Goal: Contribute content: Contribute content

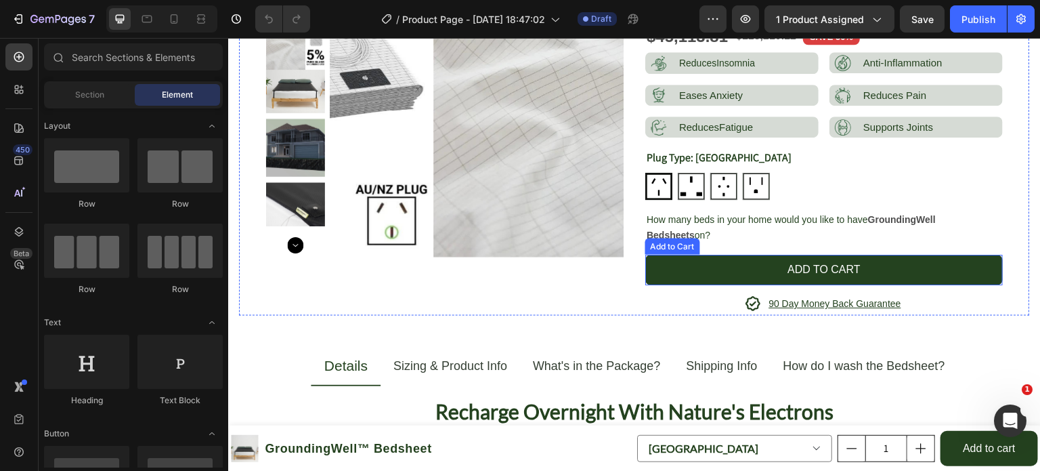
scroll to position [138, 0]
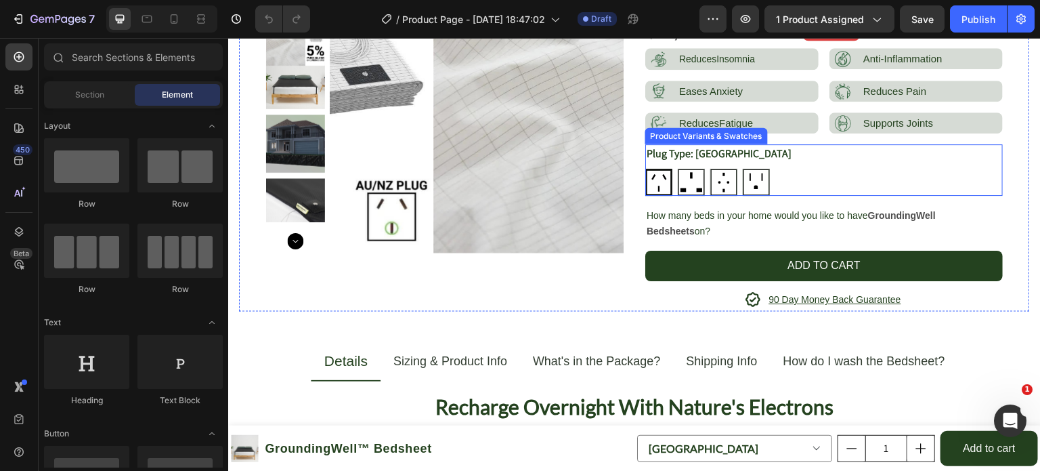
click at [658, 179] on img at bounding box center [659, 182] width 24 height 24
click at [646, 169] on input "[GEOGRAPHIC_DATA] [GEOGRAPHIC_DATA]" at bounding box center [645, 168] width 1 height 1
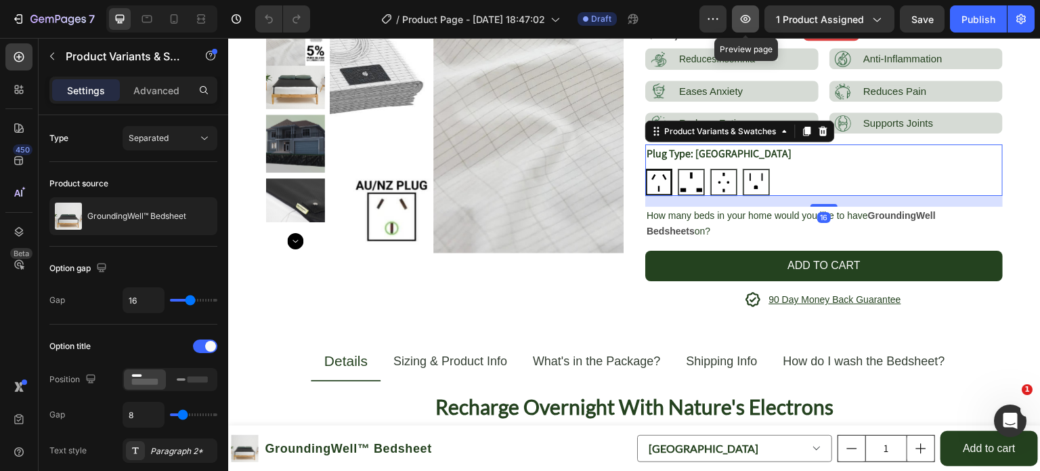
click at [753, 19] on icon "button" at bounding box center [746, 19] width 14 height 14
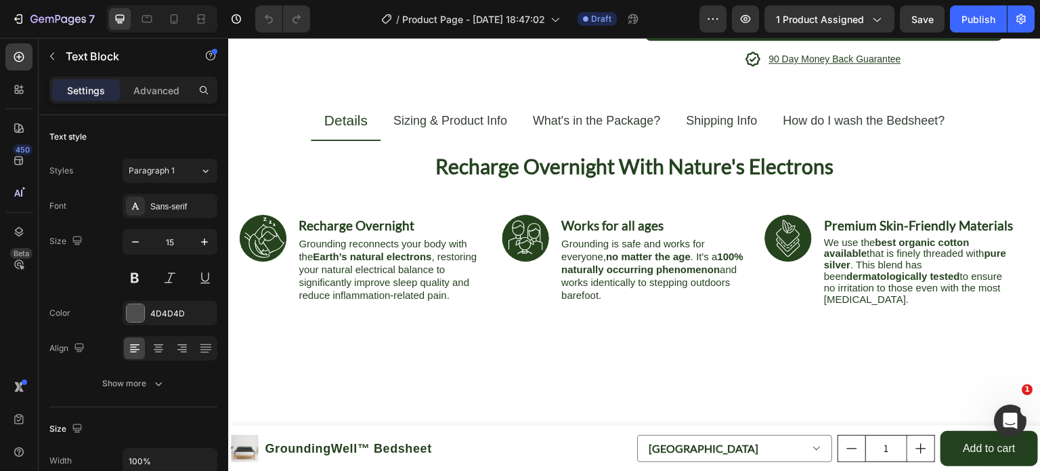
scroll to position [0, 0]
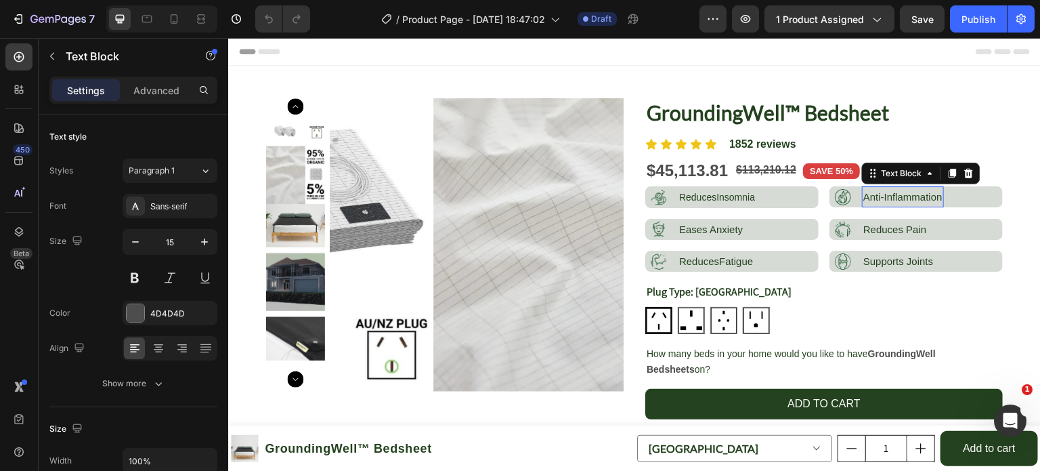
click at [895, 192] on span "Anti-Inflammation" at bounding box center [903, 197] width 79 height 12
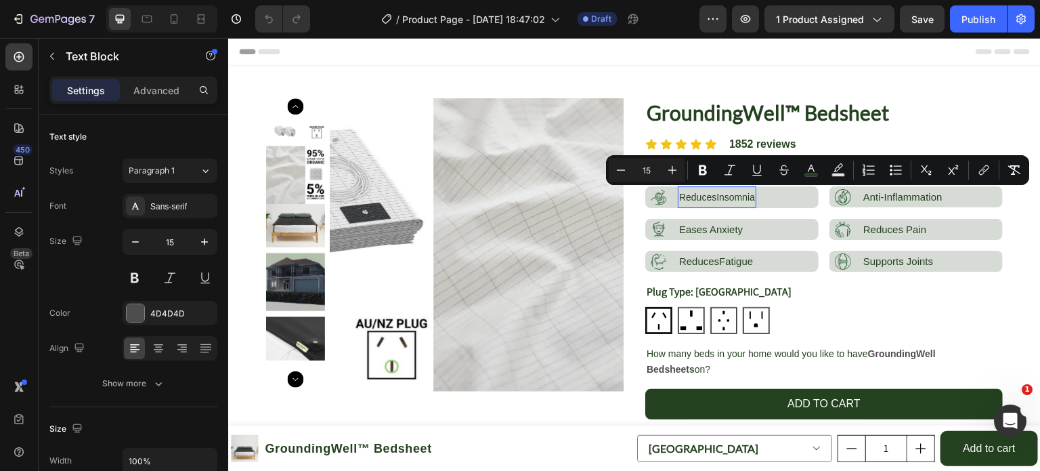
click at [725, 200] on span "ReducesInsomnia" at bounding box center [717, 197] width 76 height 11
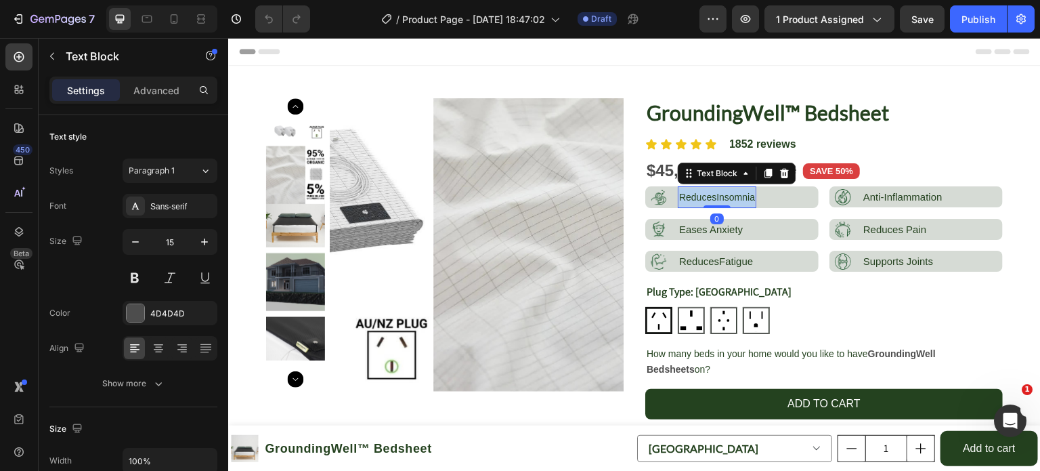
click at [725, 200] on span "ReducesInsomnia" at bounding box center [717, 197] width 76 height 11
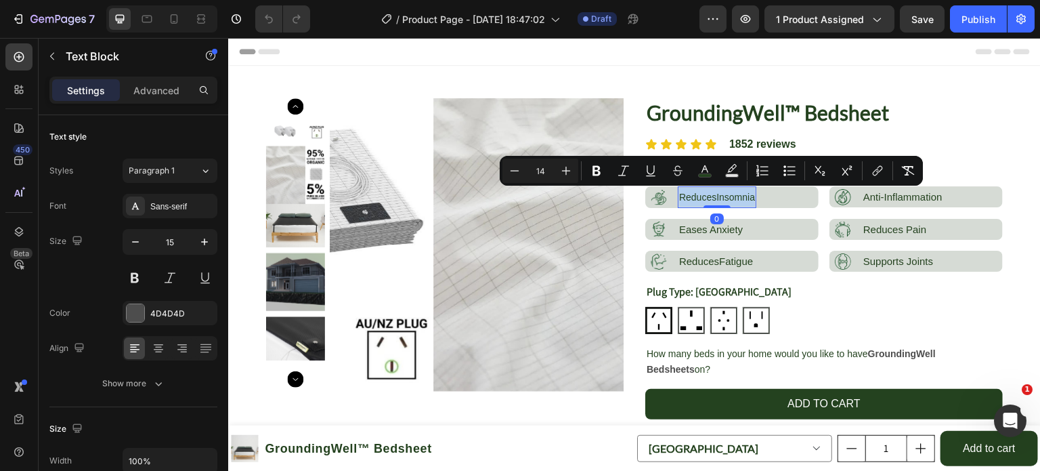
click at [725, 200] on span "ReducesInsomnia" at bounding box center [717, 197] width 76 height 11
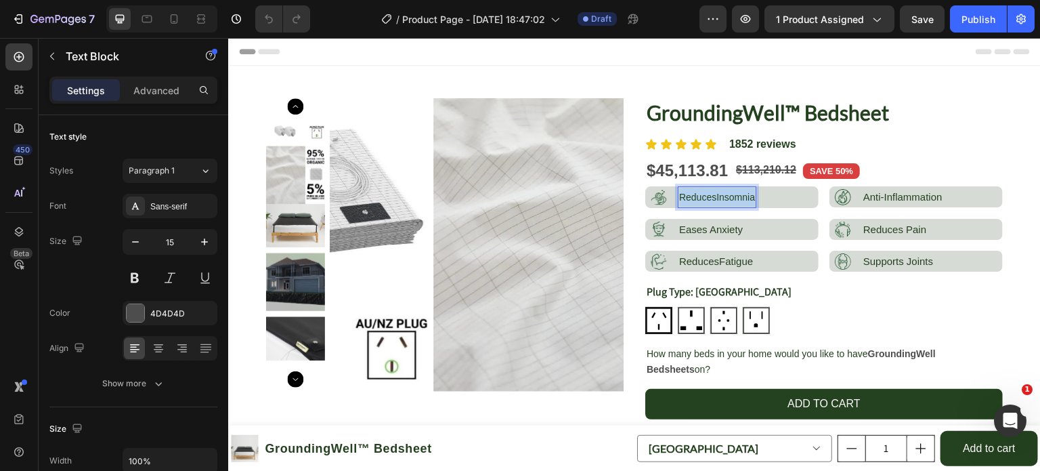
click at [725, 200] on span "ReducesInsomnia" at bounding box center [717, 197] width 76 height 11
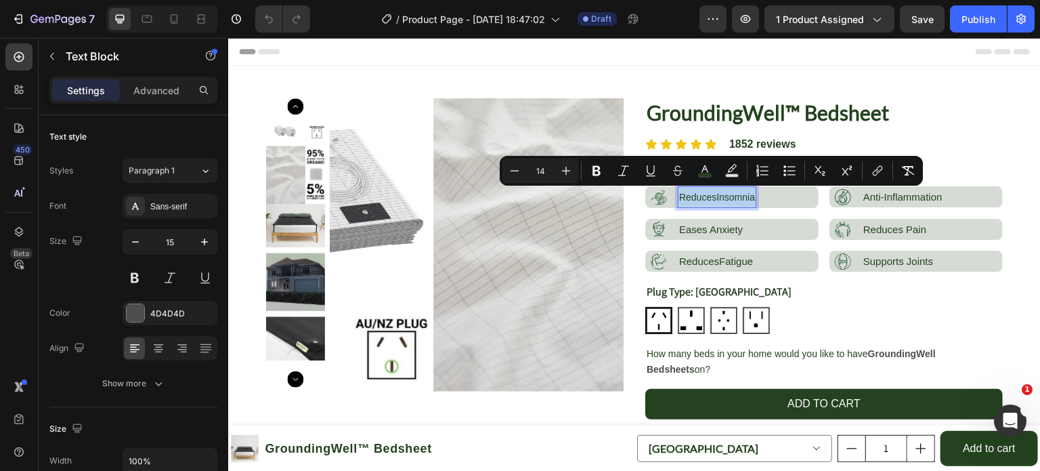
click at [725, 200] on span "ReducesInsomnia" at bounding box center [717, 197] width 76 height 11
click at [573, 178] on button "Plus" at bounding box center [566, 171] width 24 height 24
type input "15"
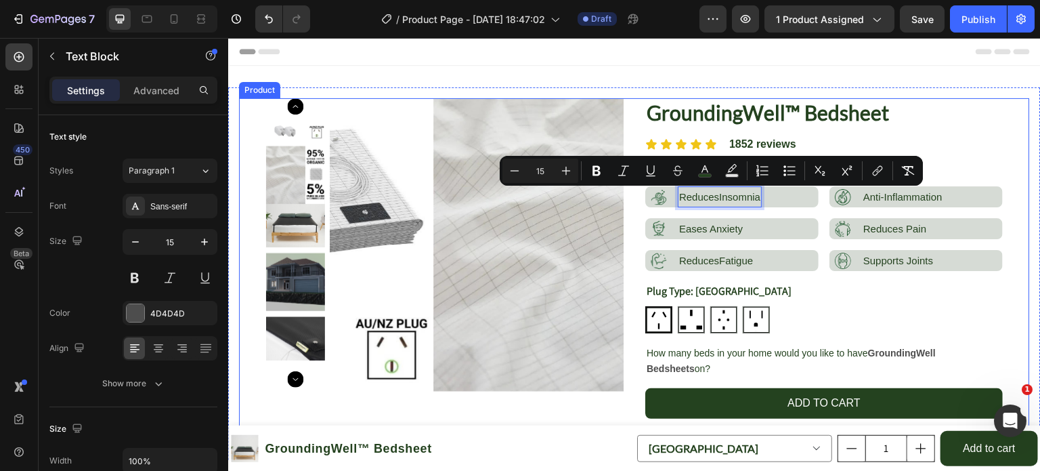
click at [760, 249] on div "GroundingWell™ Bedsheet Product Title Icon Icon Icon Icon Icon Icon List 1852 r…" at bounding box center [825, 273] width 358 height 351
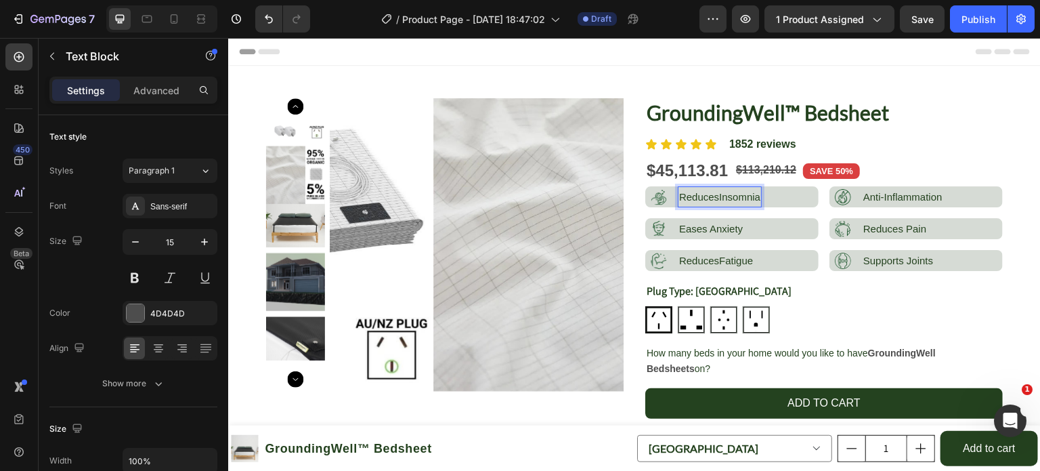
click at [715, 197] on span "ReducesInsomnia" at bounding box center [719, 197] width 81 height 12
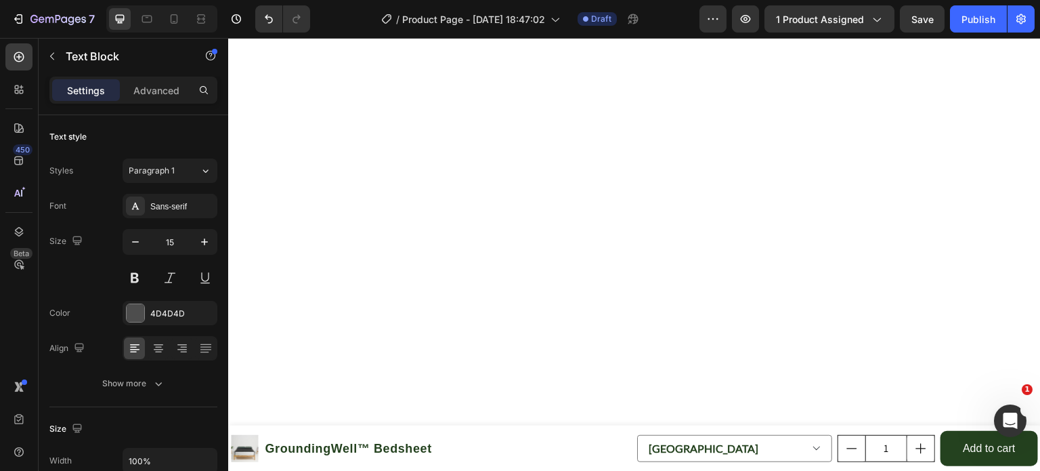
scroll to position [2771, 0]
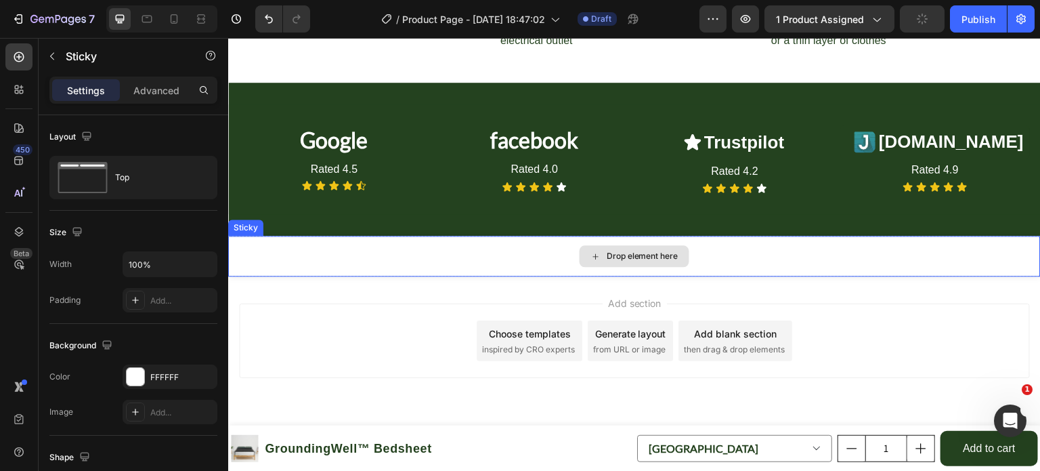
click at [477, 269] on div "Drop element here" at bounding box center [634, 256] width 813 height 41
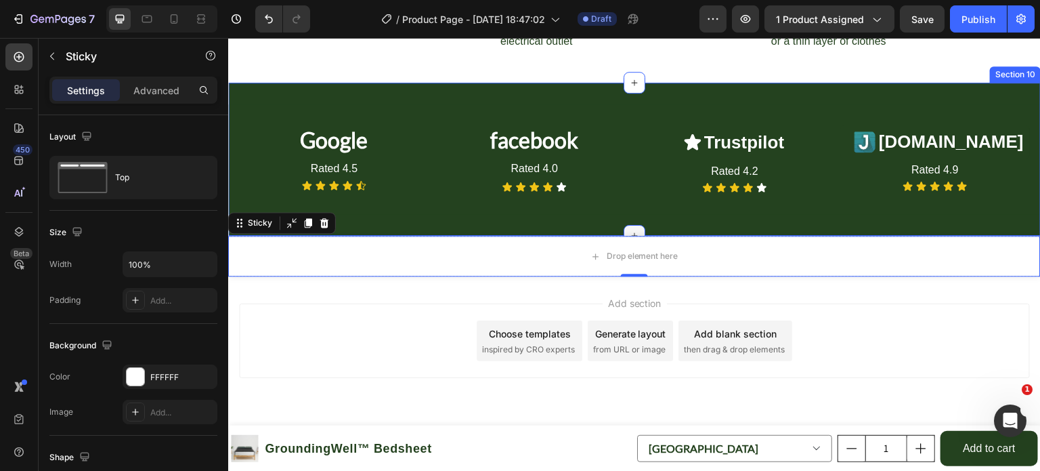
click at [632, 229] on div at bounding box center [635, 236] width 22 height 22
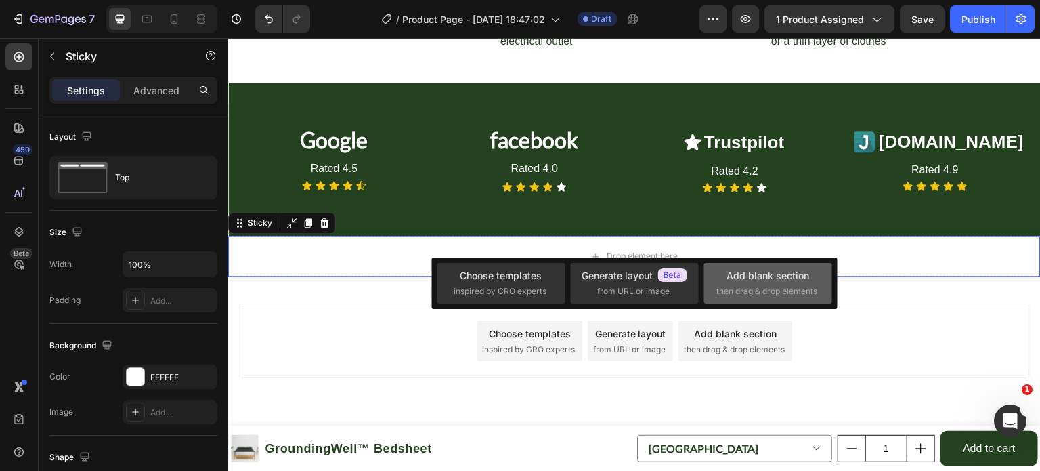
click at [730, 275] on div "Add blank section" at bounding box center [768, 275] width 83 height 14
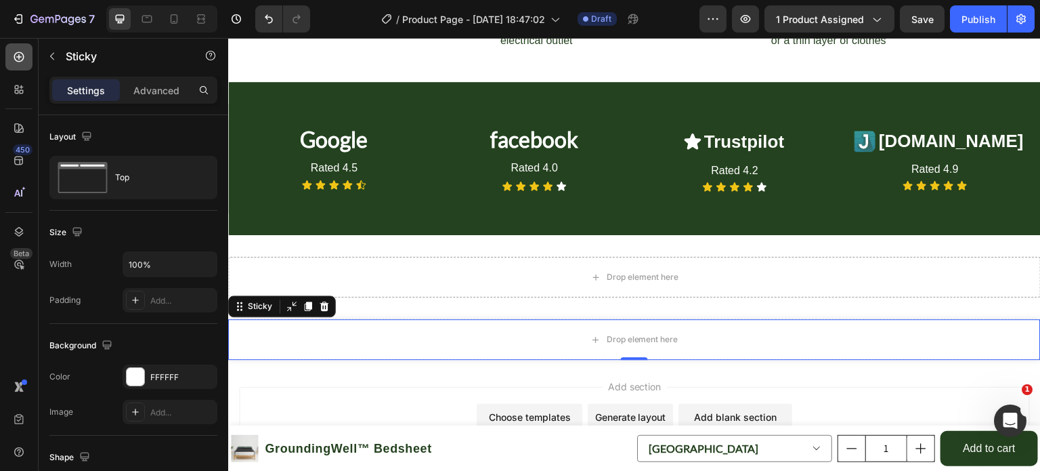
click at [18, 69] on div at bounding box center [18, 56] width 27 height 27
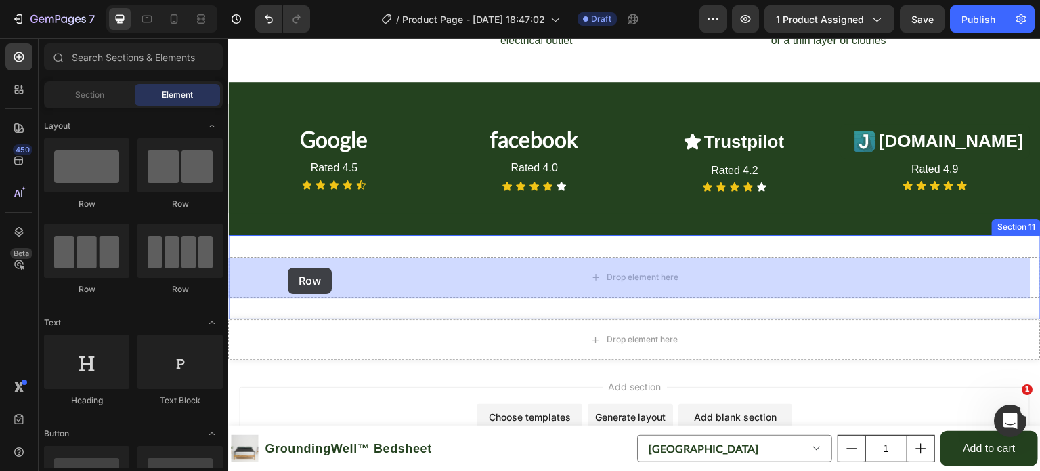
drag, startPoint x: 309, startPoint y: 219, endPoint x: 298, endPoint y: 274, distance: 55.3
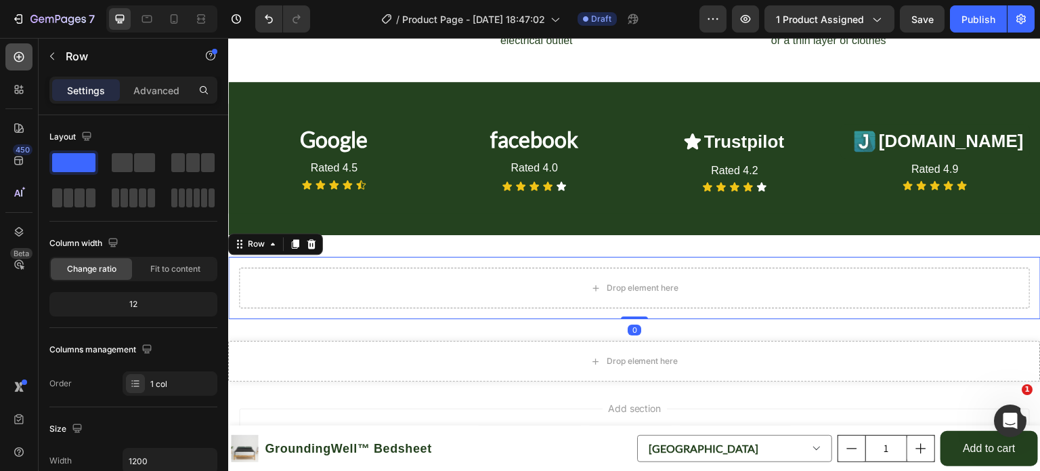
click at [24, 55] on icon at bounding box center [19, 57] width 14 height 14
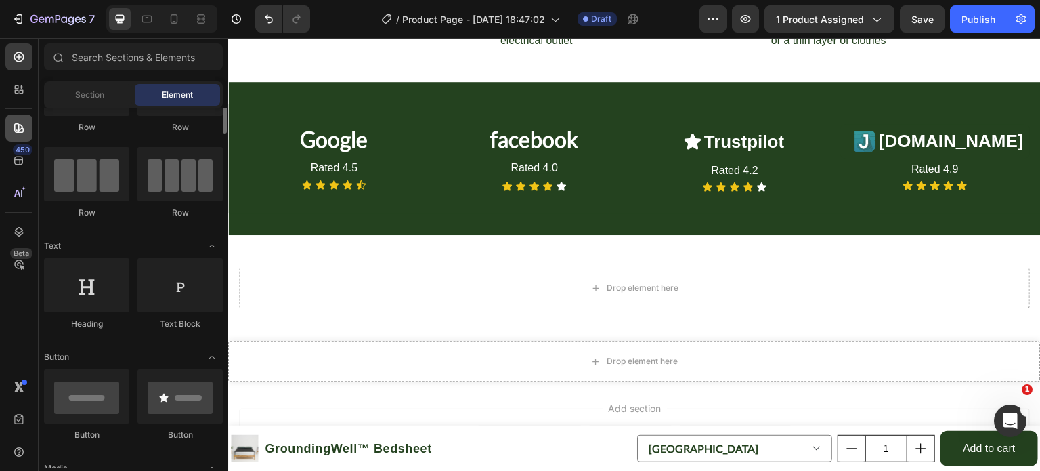
scroll to position [65, 0]
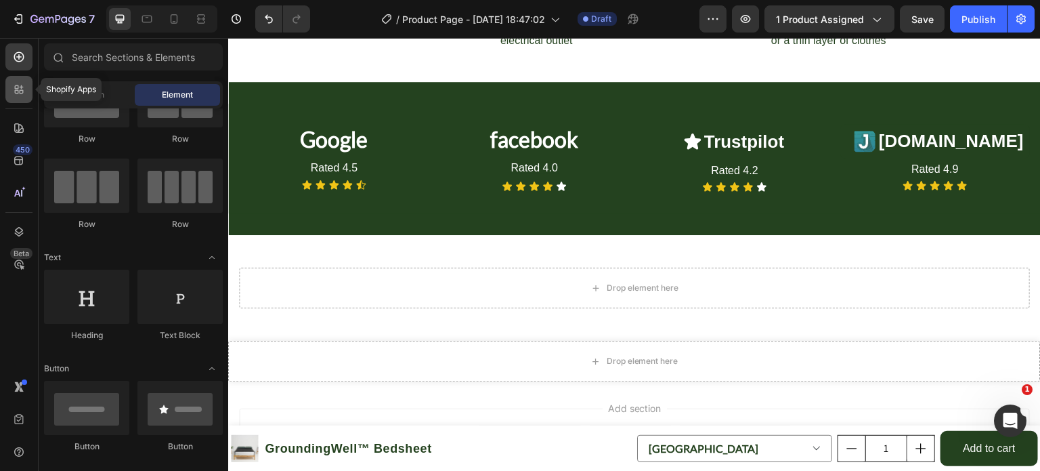
click at [22, 91] on icon at bounding box center [19, 90] width 14 height 14
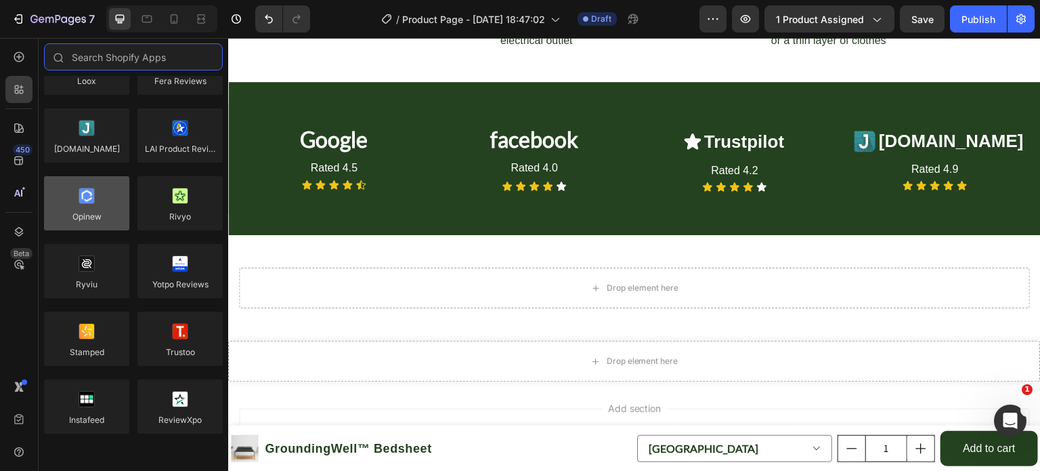
scroll to position [0, 0]
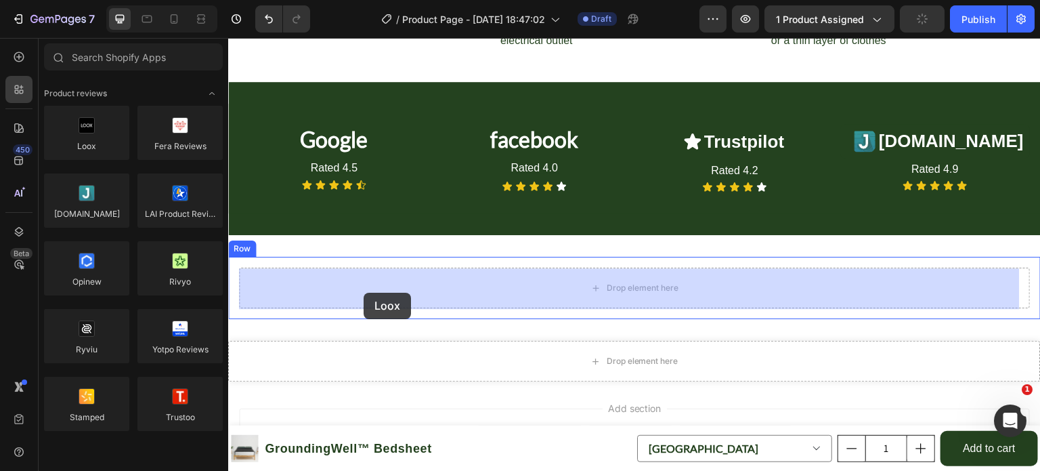
drag, startPoint x: 293, startPoint y: 156, endPoint x: 363, endPoint y: 293, distance: 153.6
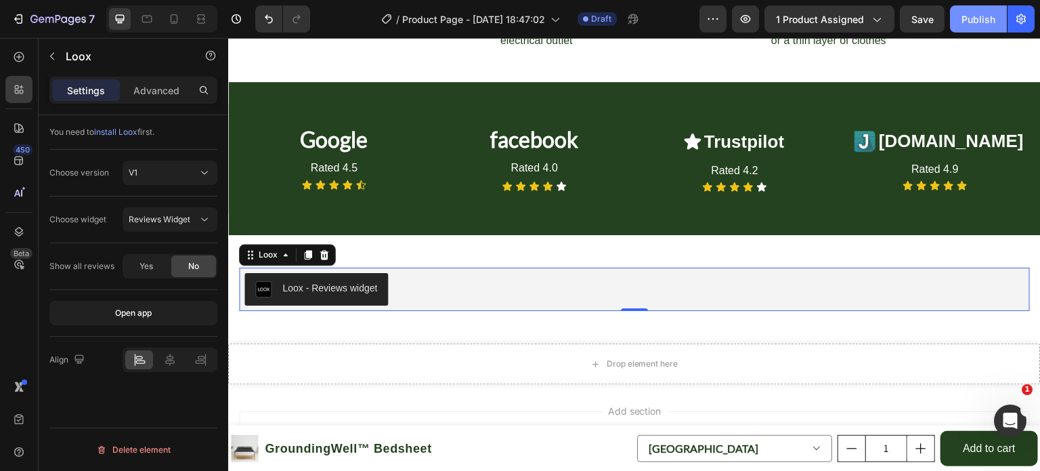
click at [975, 24] on div "Publish" at bounding box center [979, 19] width 34 height 14
click at [805, 19] on span "1 product assigned" at bounding box center [820, 19] width 88 height 14
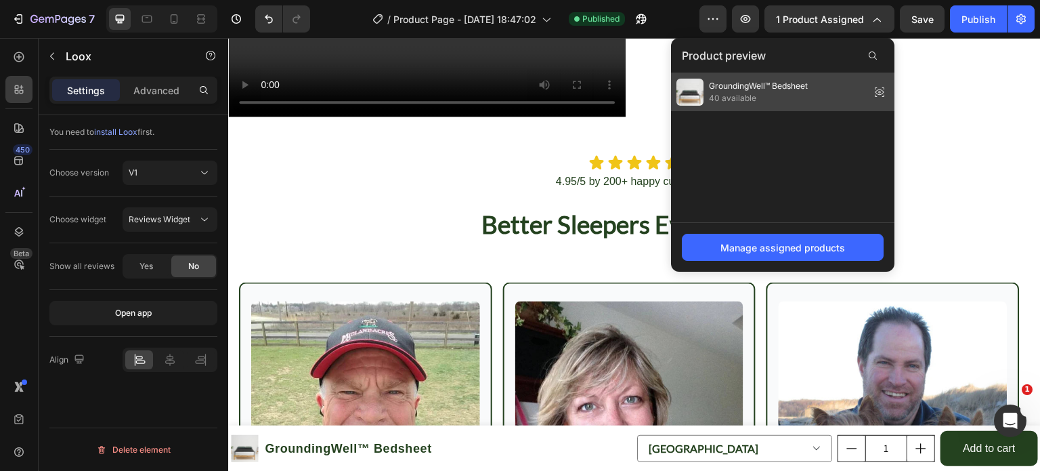
scroll to position [1747, 0]
